Goal: Transaction & Acquisition: Purchase product/service

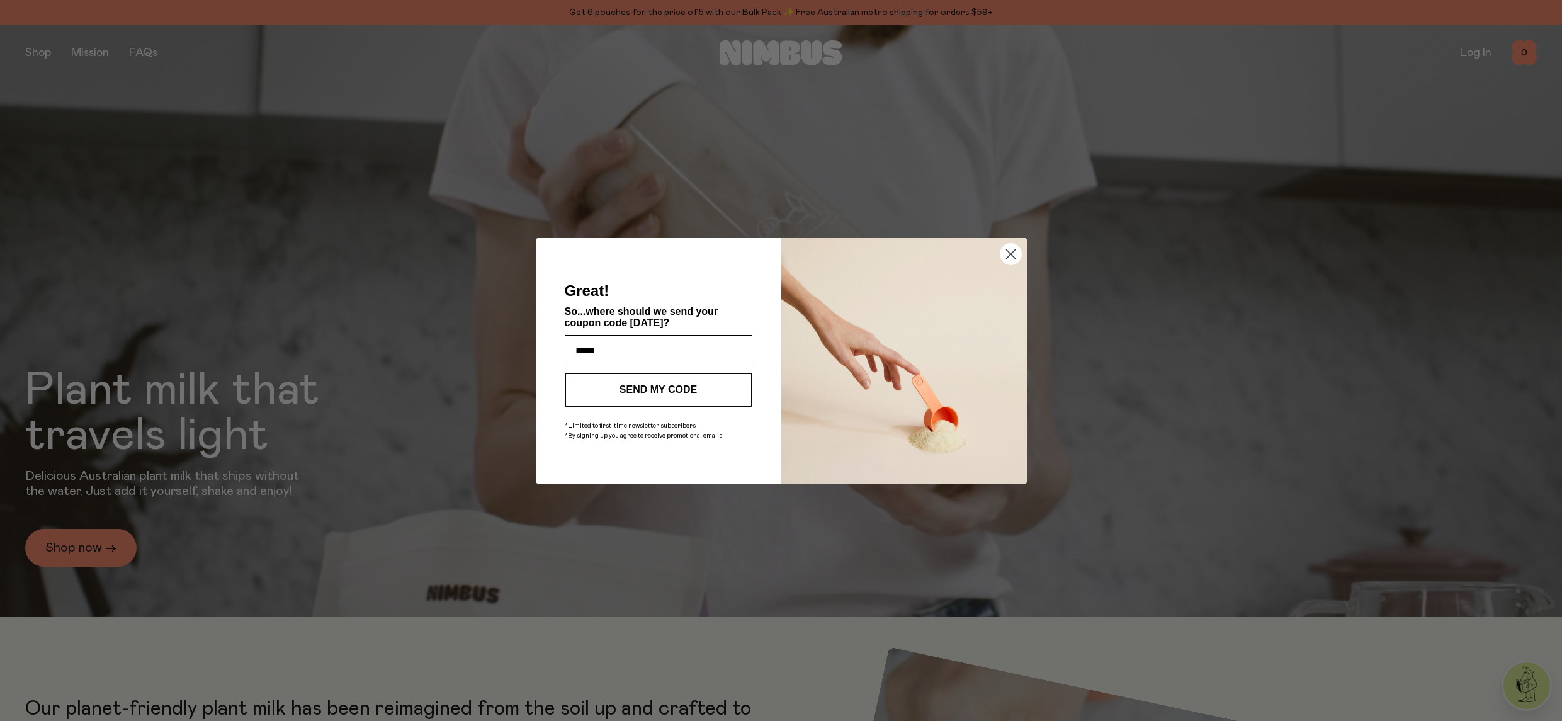
type input "**********"
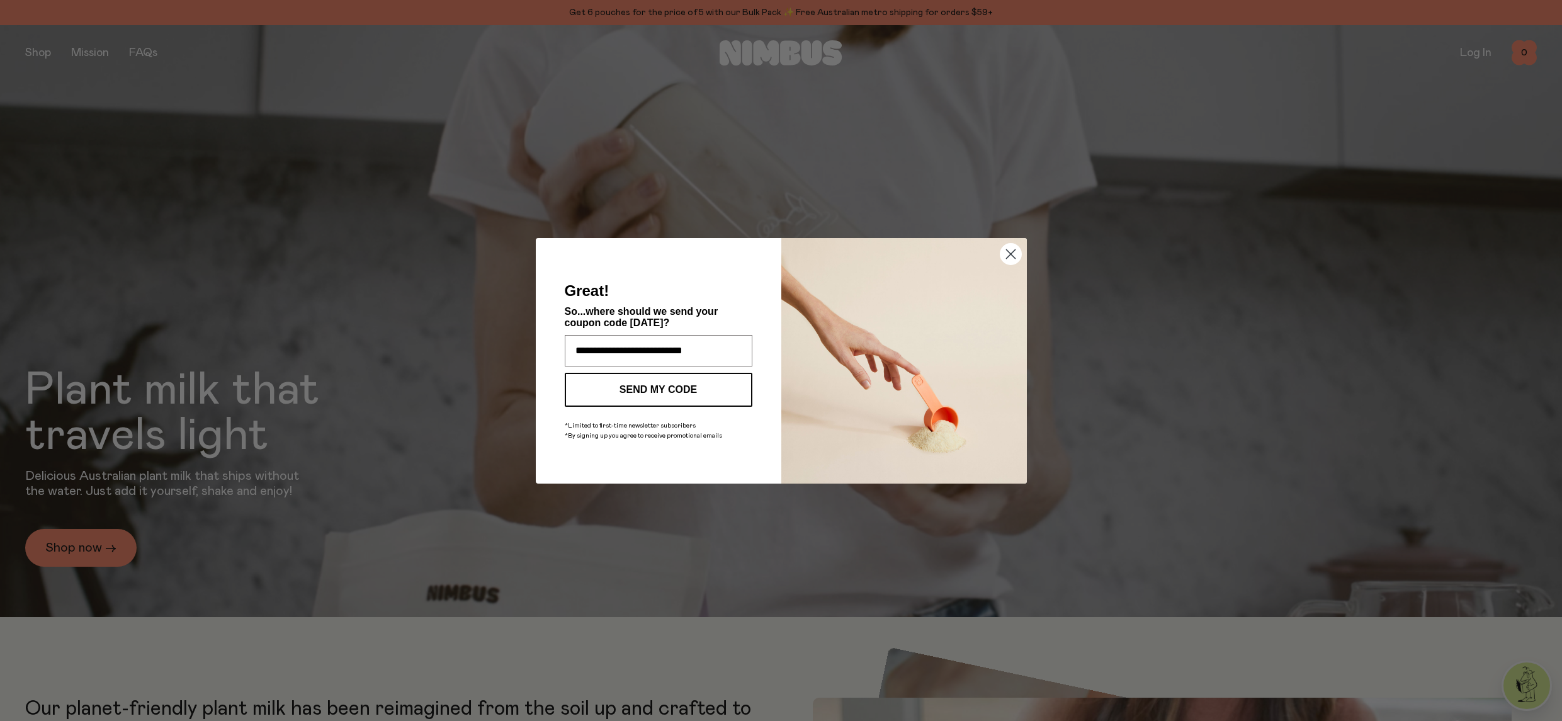
click at [653, 390] on button "SEND MY CODE" at bounding box center [659, 390] width 188 height 34
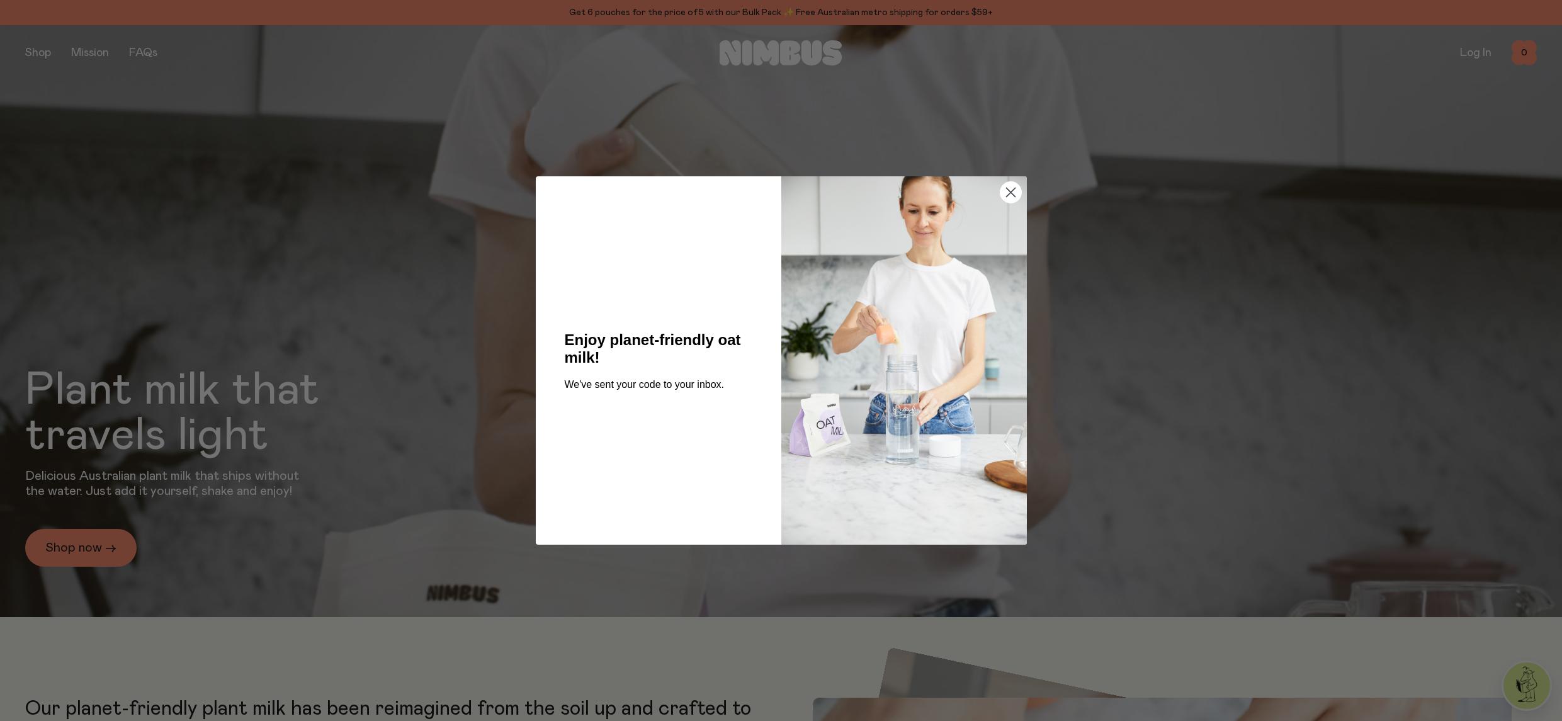
click at [1007, 188] on circle "Close dialog" at bounding box center [1010, 192] width 21 height 21
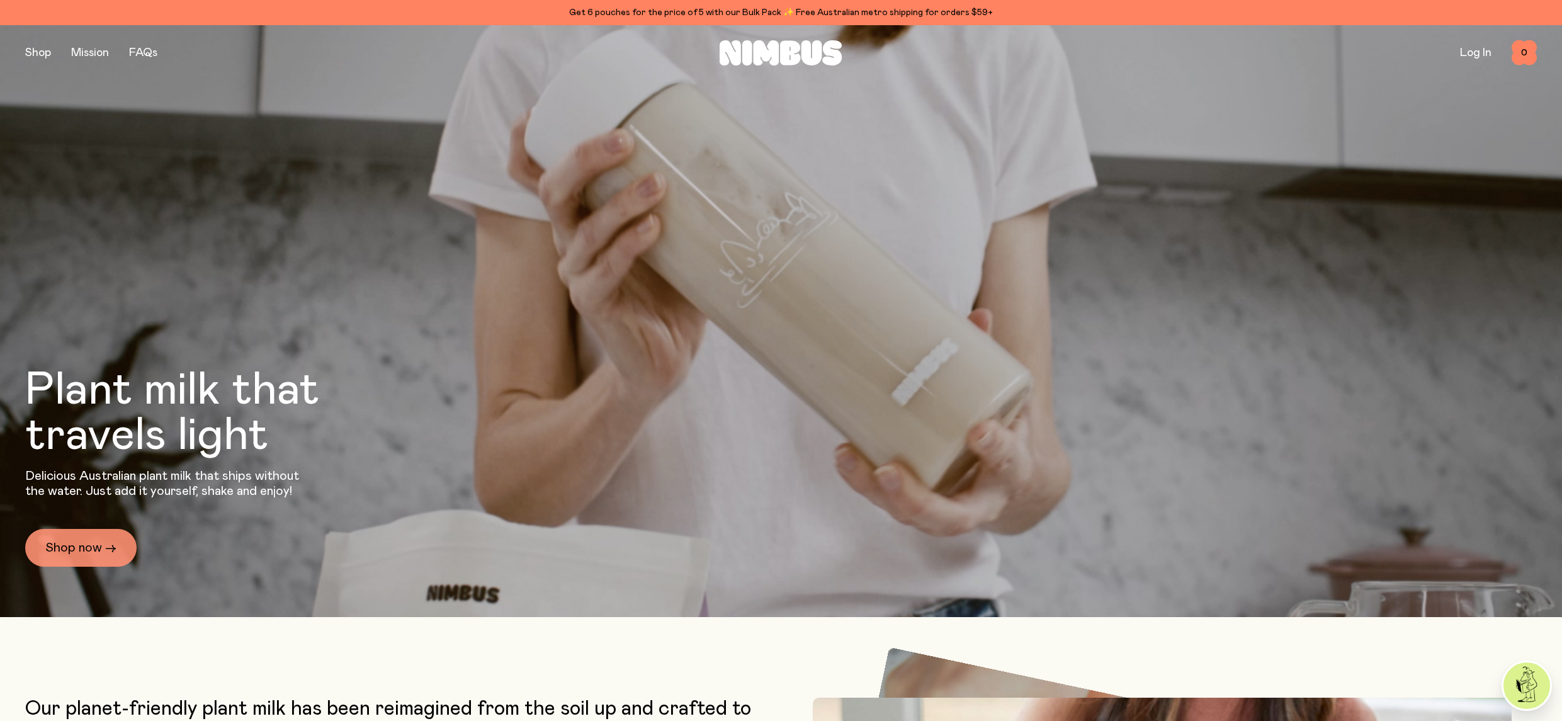
click at [108, 536] on link "Shop now →" at bounding box center [80, 548] width 111 height 38
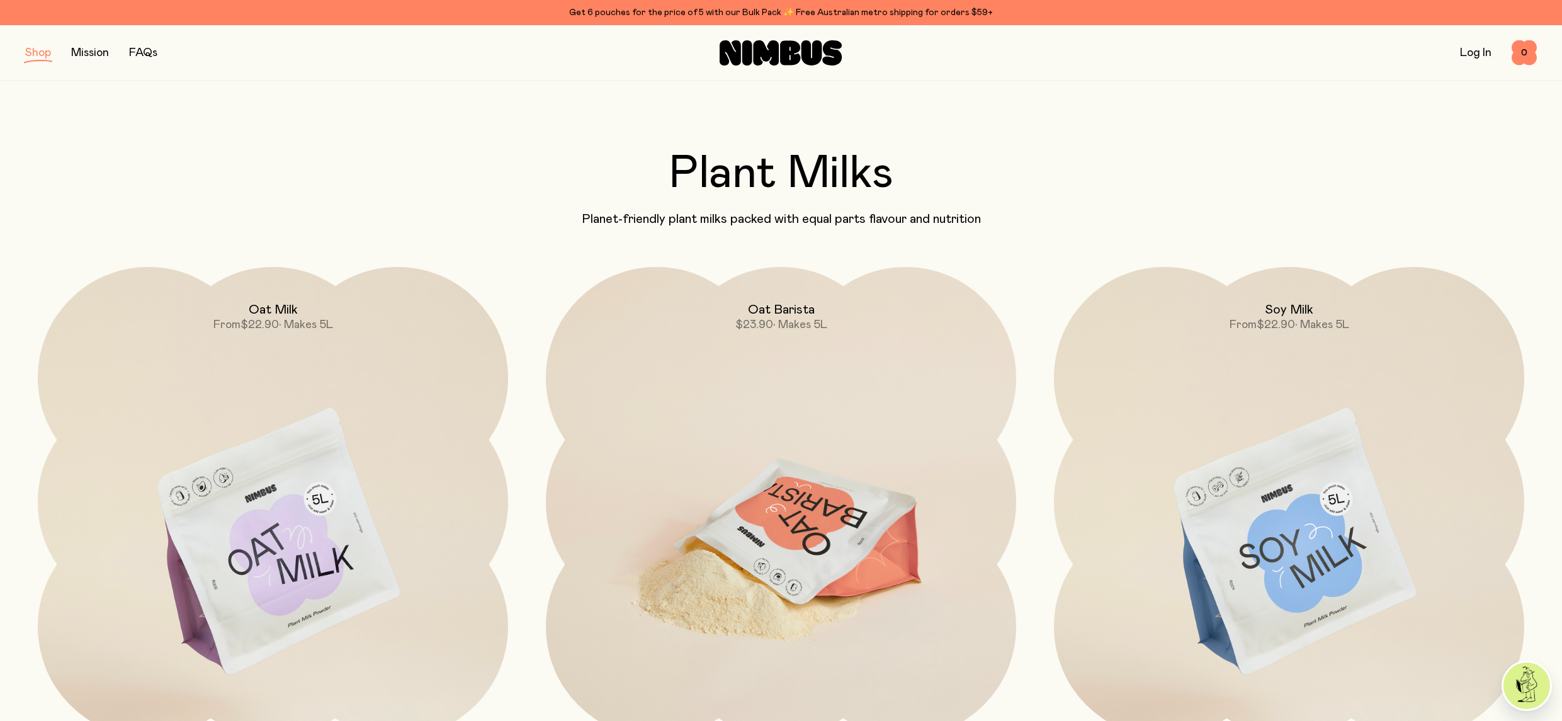
click at [791, 499] on img at bounding box center [781, 543] width 470 height 553
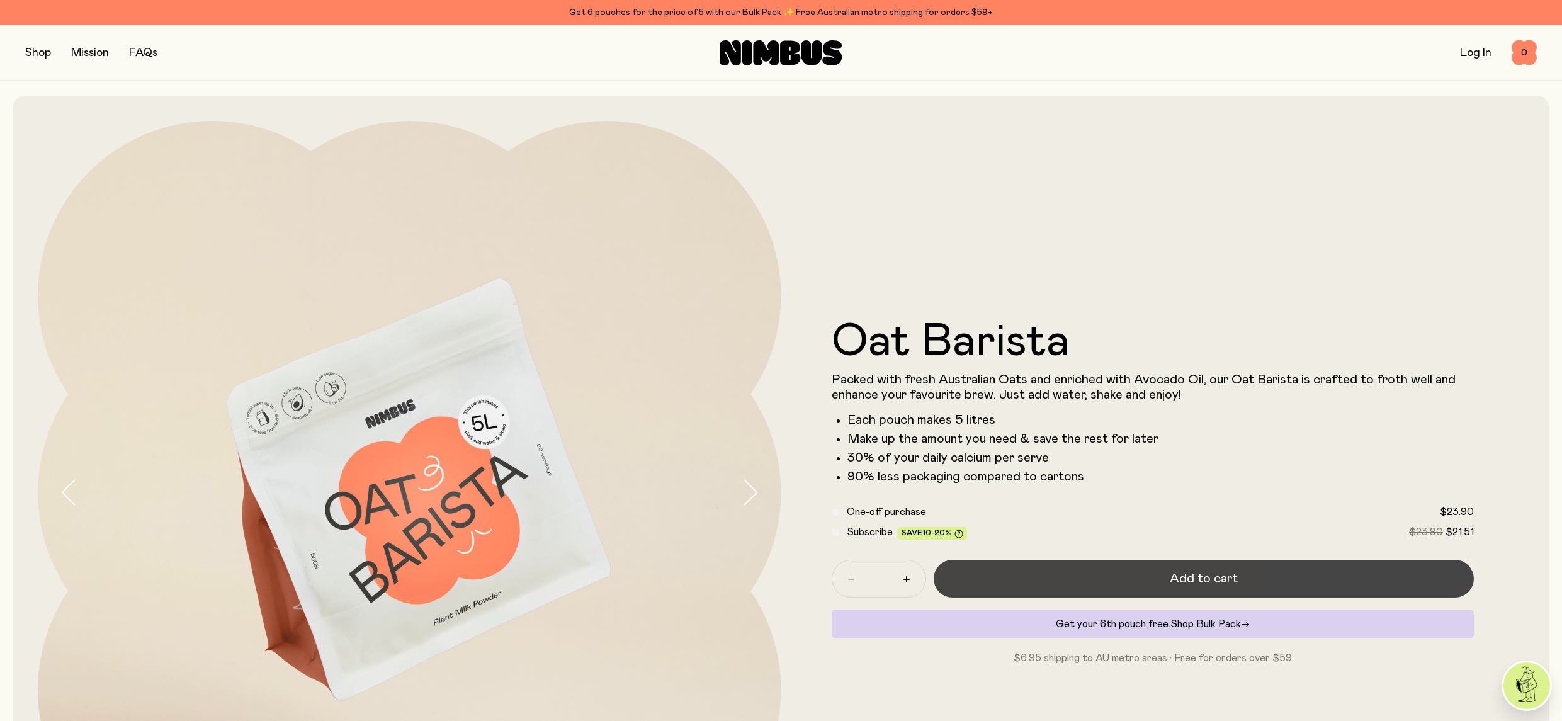
click at [1219, 581] on span "Add to cart" at bounding box center [1203, 579] width 68 height 18
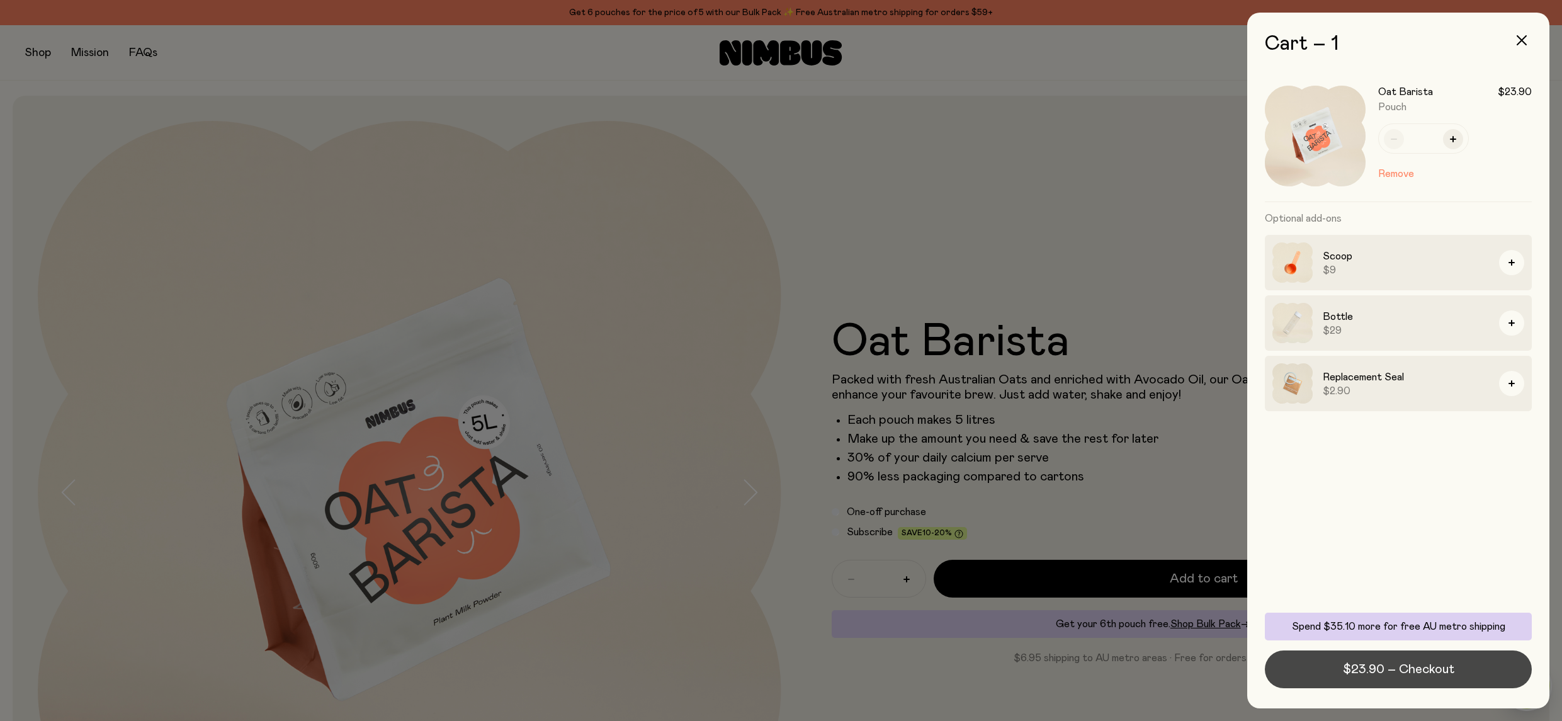
click at [1400, 670] on span "$23.90 – Checkout" at bounding box center [1398, 669] width 111 height 18
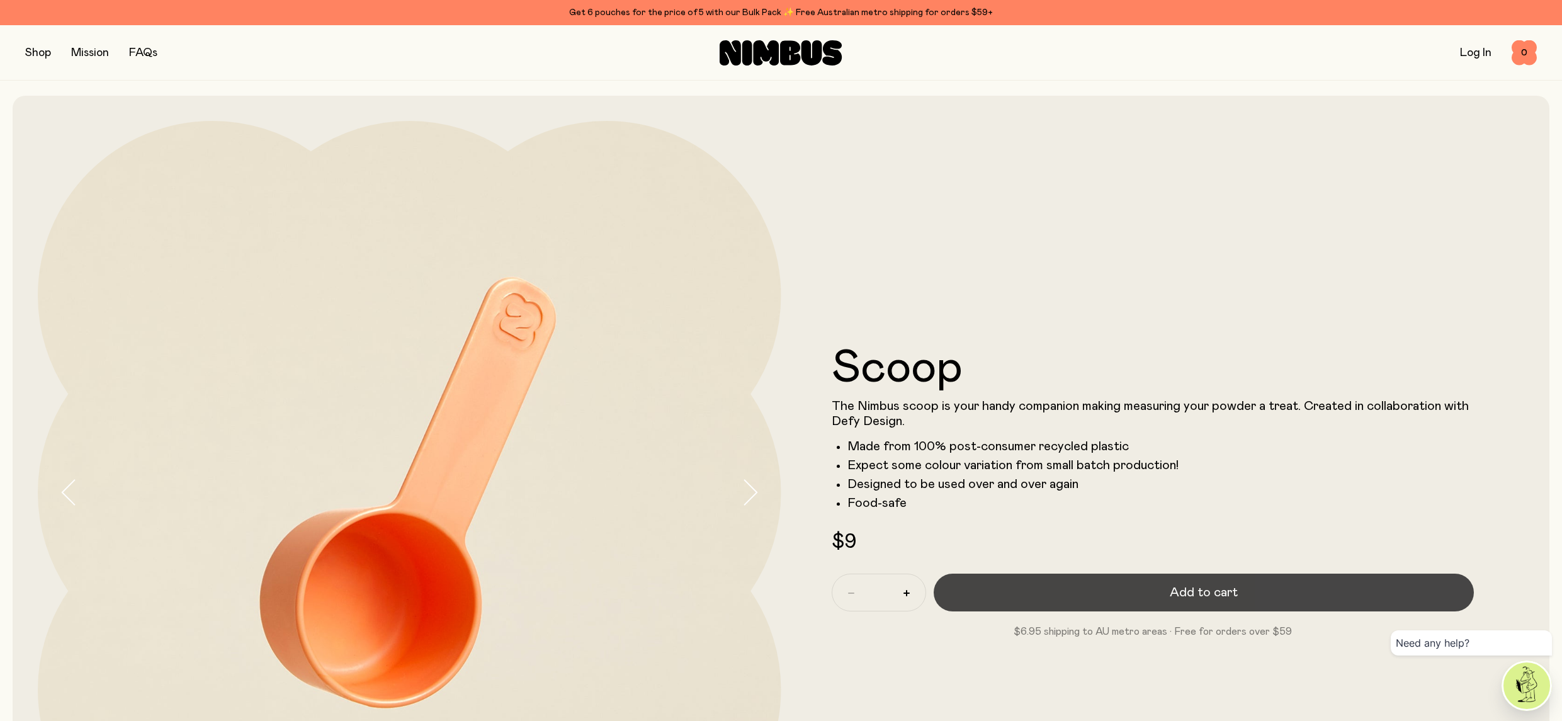
click at [1182, 585] on span "Add to cart" at bounding box center [1203, 592] width 68 height 18
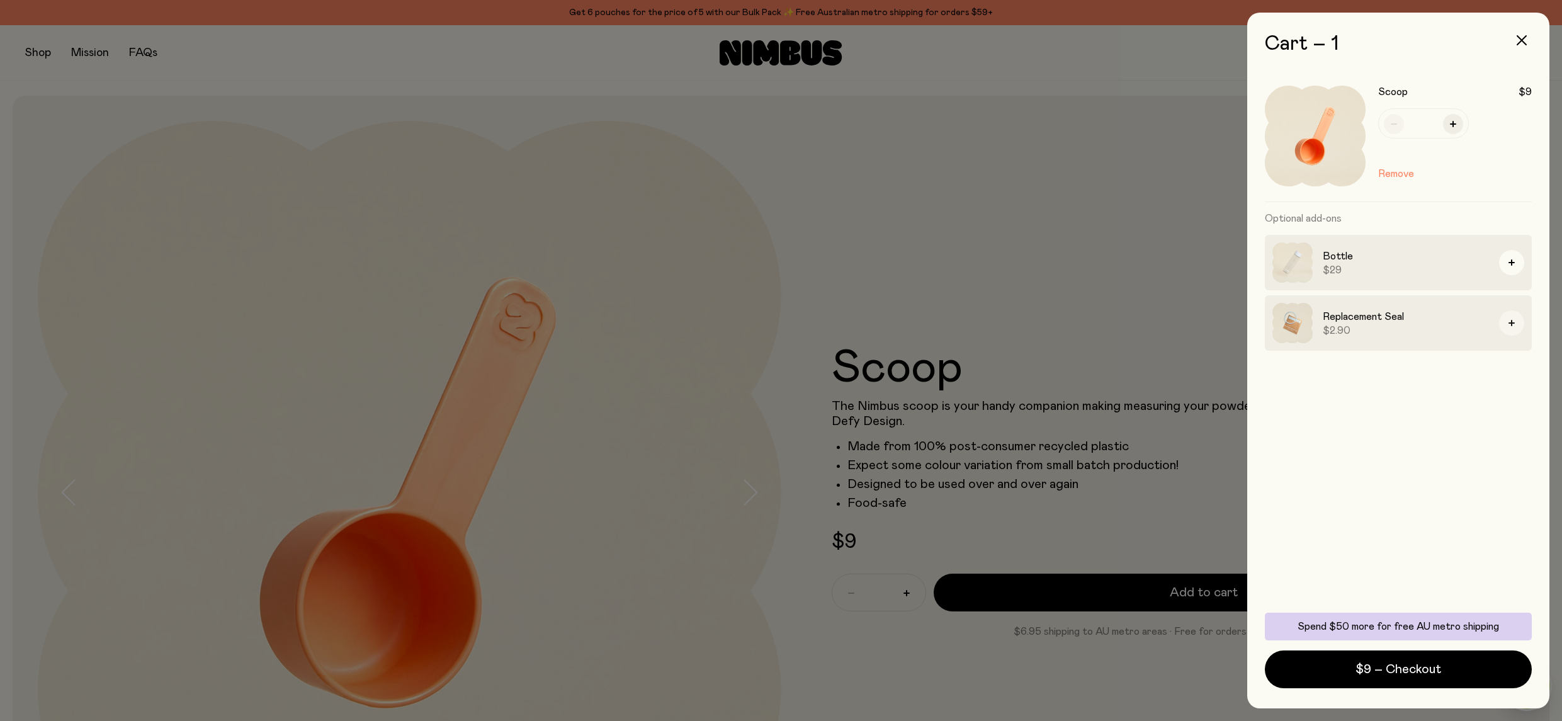
click at [1512, 325] on icon "button" at bounding box center [1511, 323] width 6 height 6
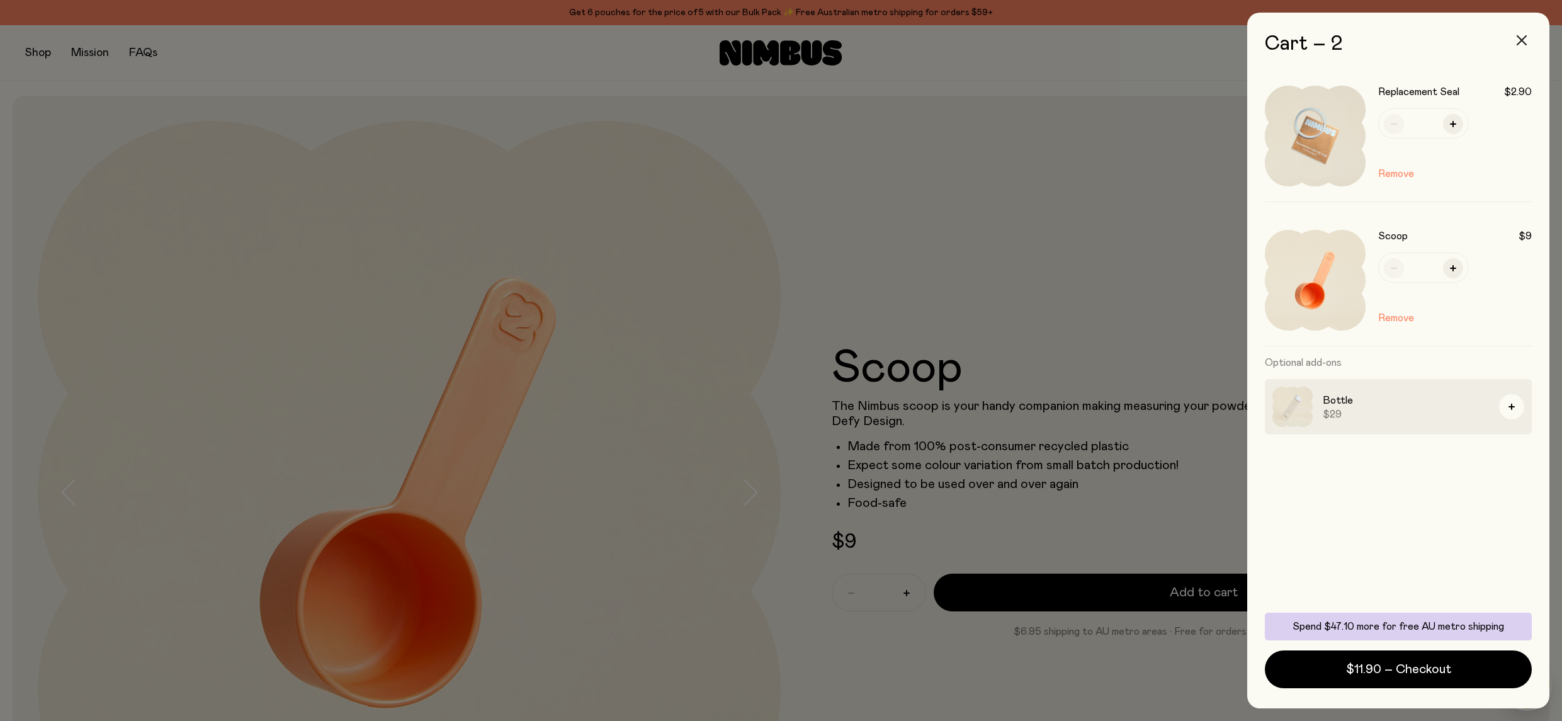
click at [1521, 36] on icon "button" at bounding box center [1521, 40] width 10 height 10
